Goal: Use online tool/utility: Utilize a website feature to perform a specific function

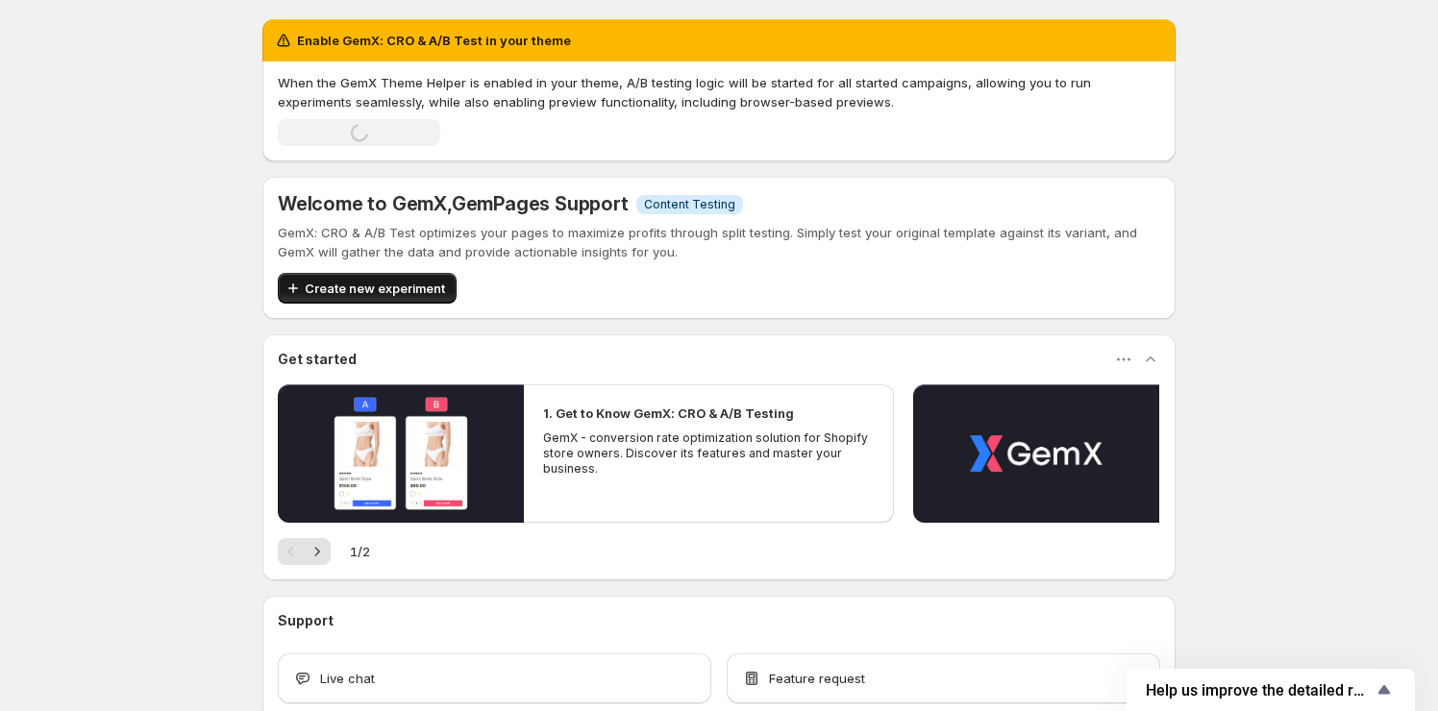
click at [397, 289] on span "Create new experiment" at bounding box center [375, 288] width 140 height 19
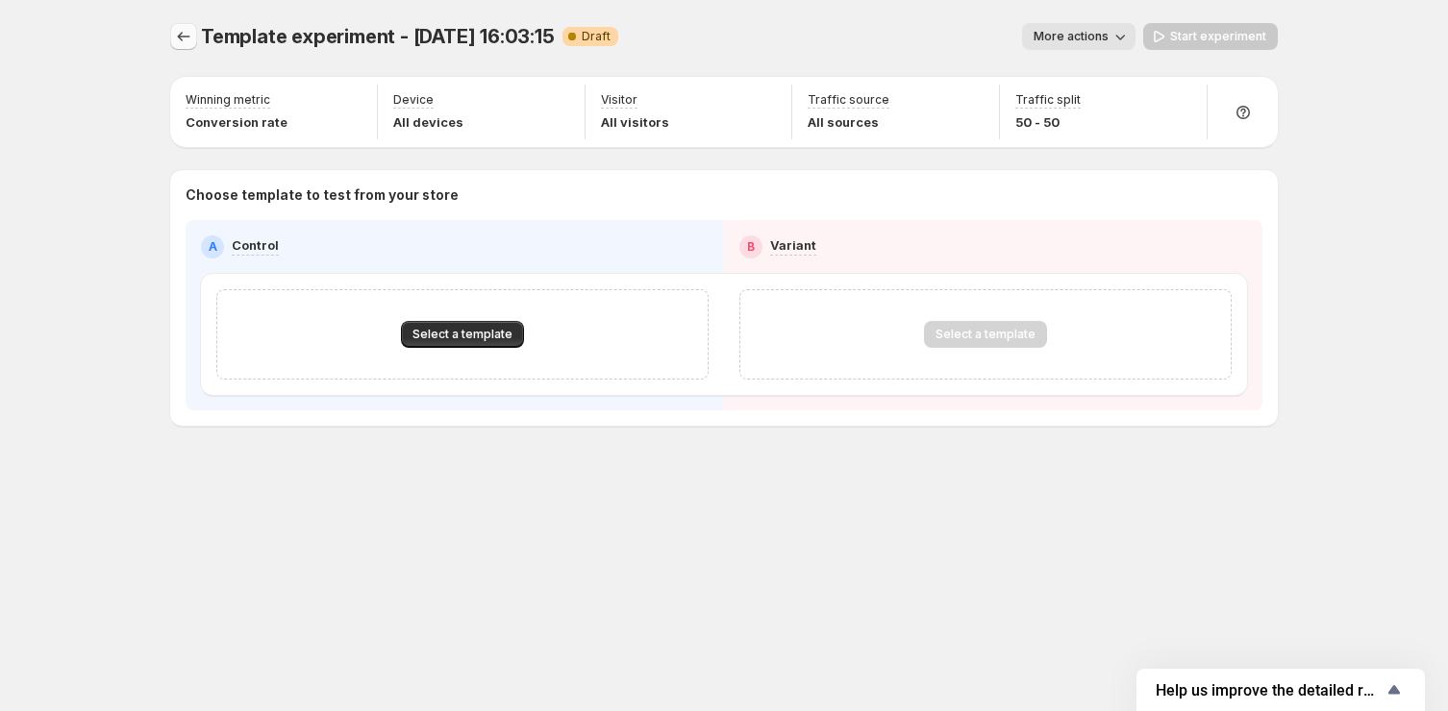
click at [175, 28] on icon "Experiments" at bounding box center [183, 36] width 19 height 19
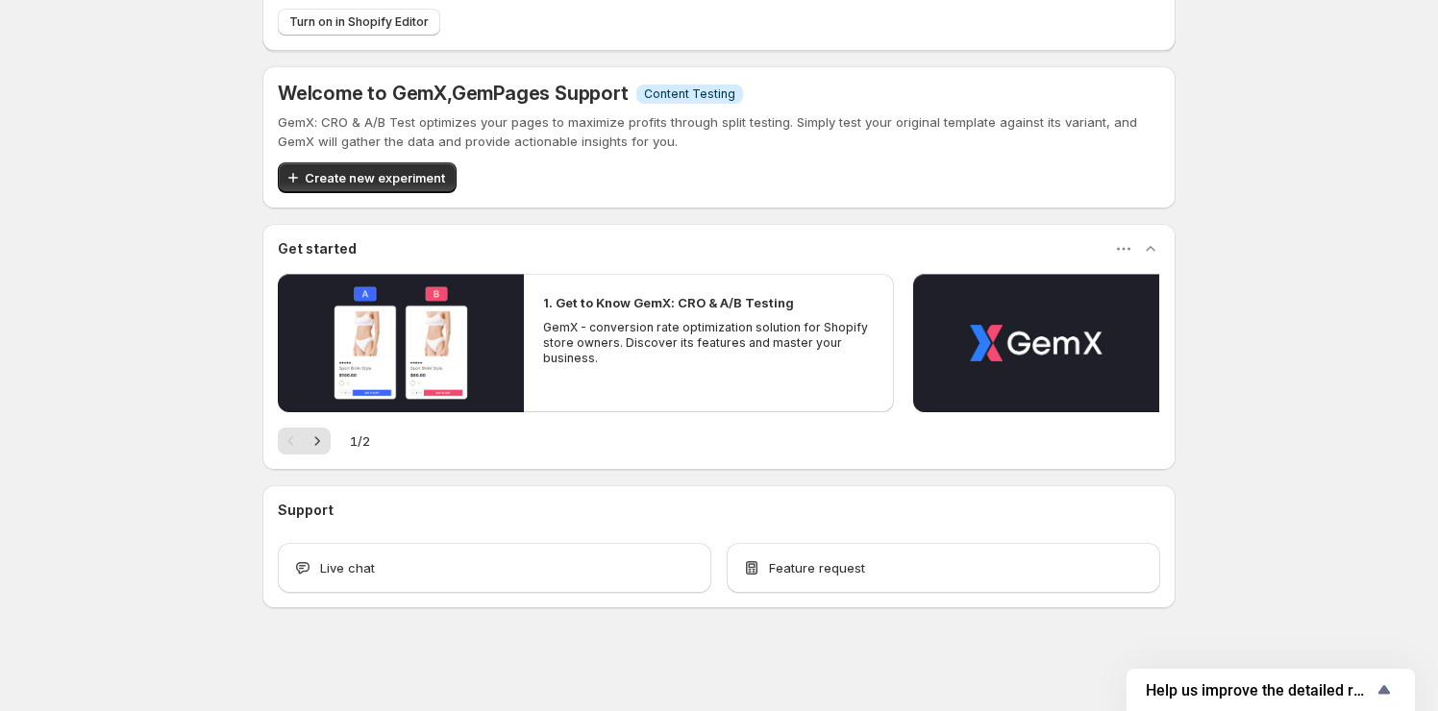
scroll to position [112, 0]
click at [399, 182] on span "Create new experiment" at bounding box center [375, 176] width 140 height 19
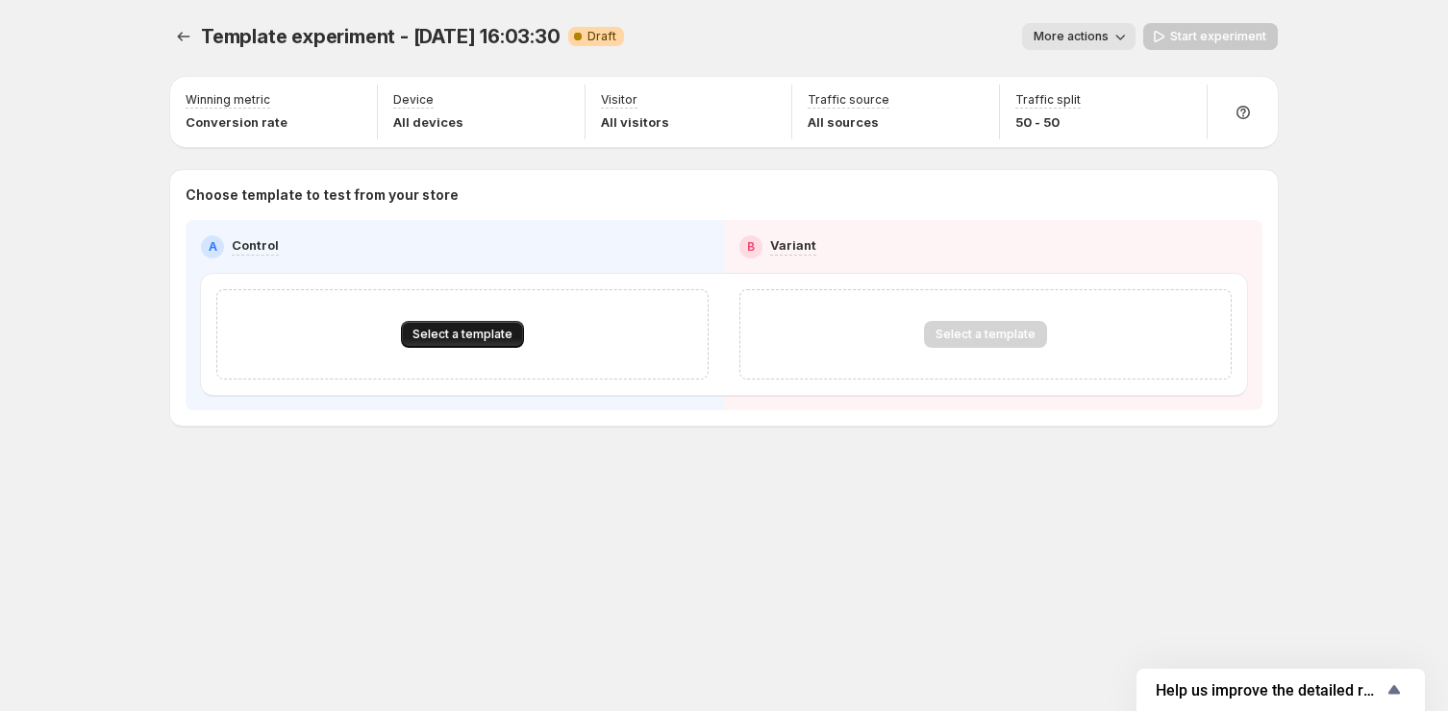
click at [485, 336] on span "Select a template" at bounding box center [462, 334] width 100 height 15
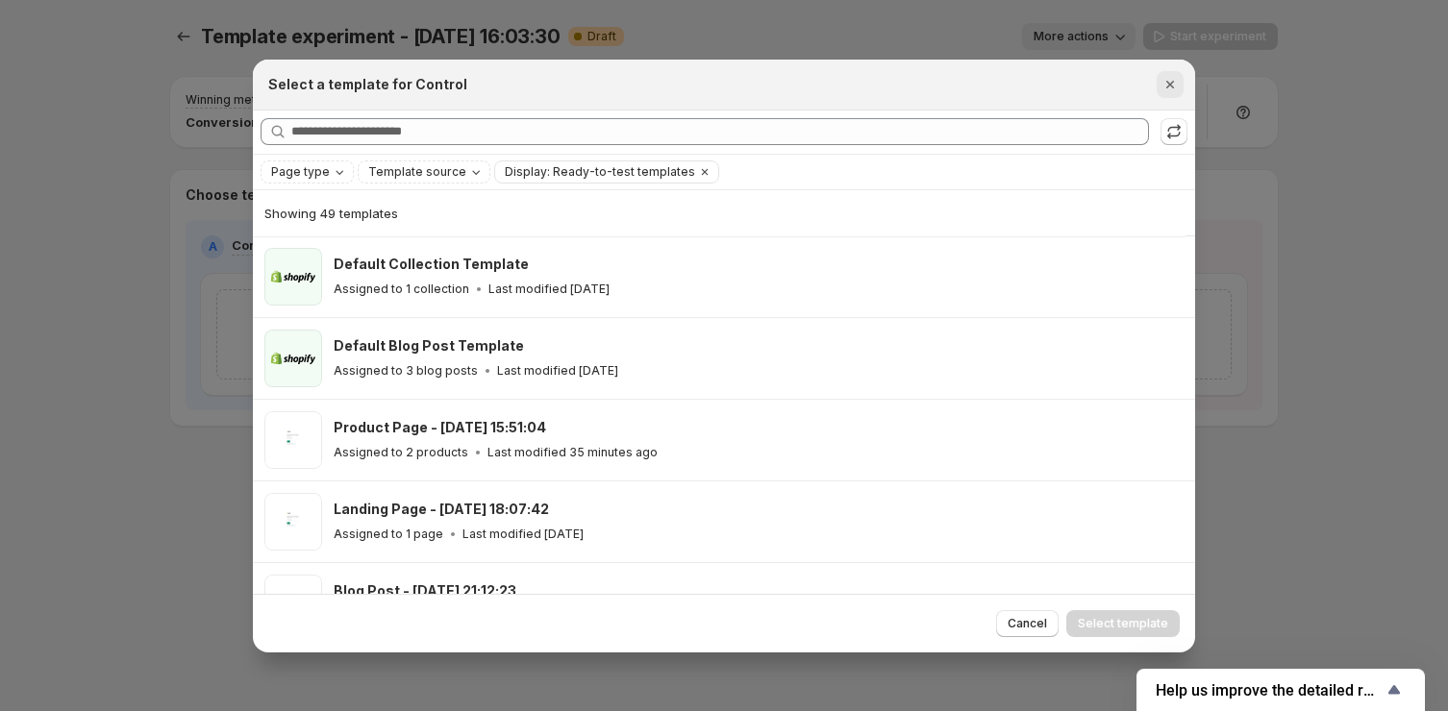
click at [1167, 85] on icon "Close" at bounding box center [1169, 84] width 19 height 19
